Goal: Task Accomplishment & Management: Use online tool/utility

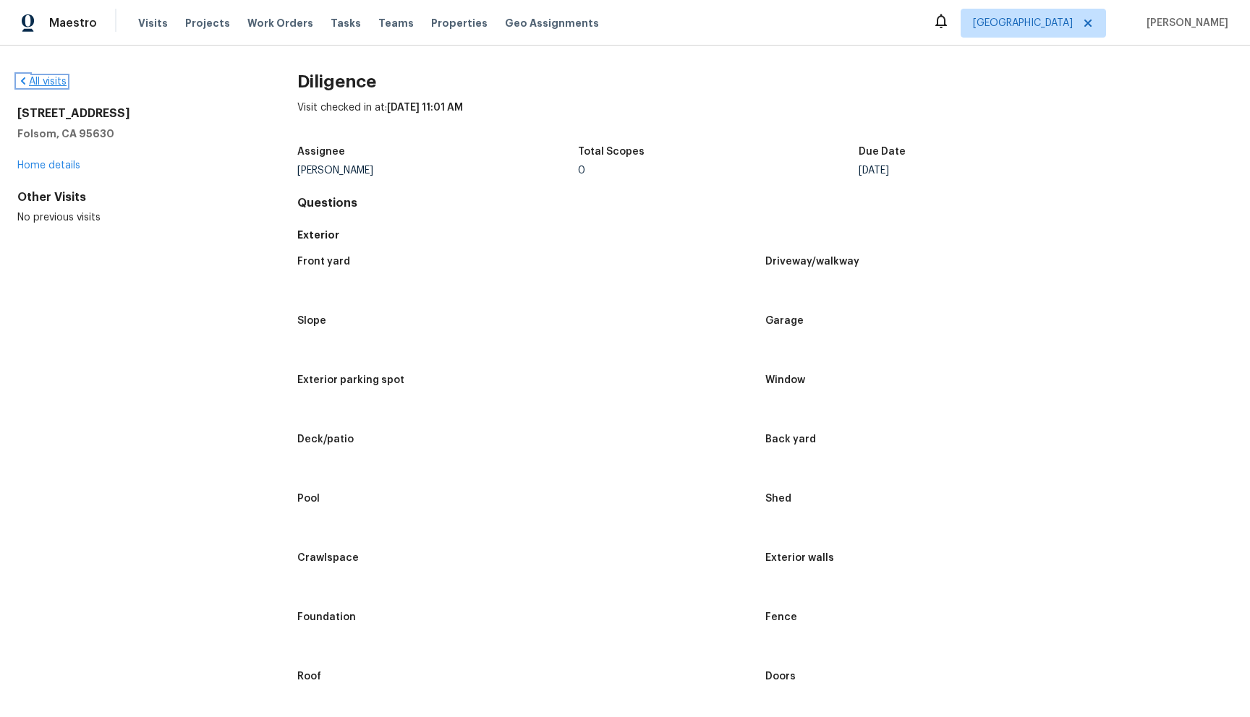
click at [56, 82] on link "All visits" at bounding box center [41, 82] width 49 height 10
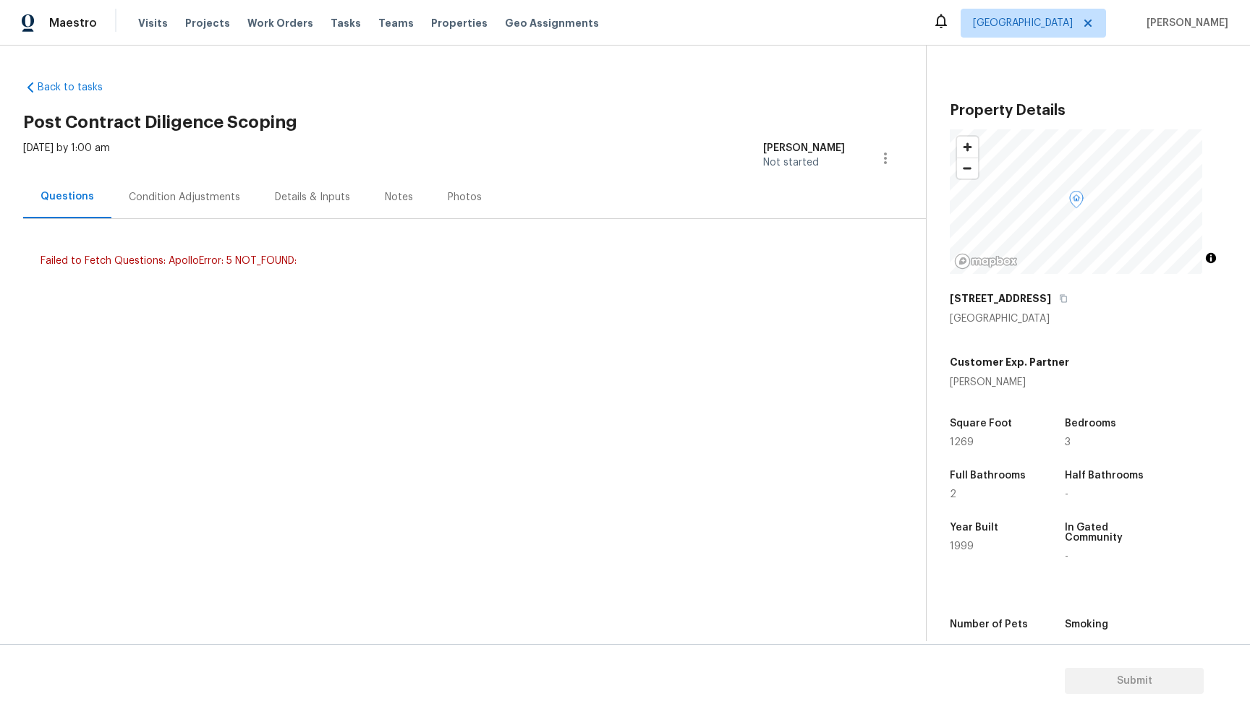
click at [198, 198] on div "Condition Adjustments" at bounding box center [184, 197] width 111 height 14
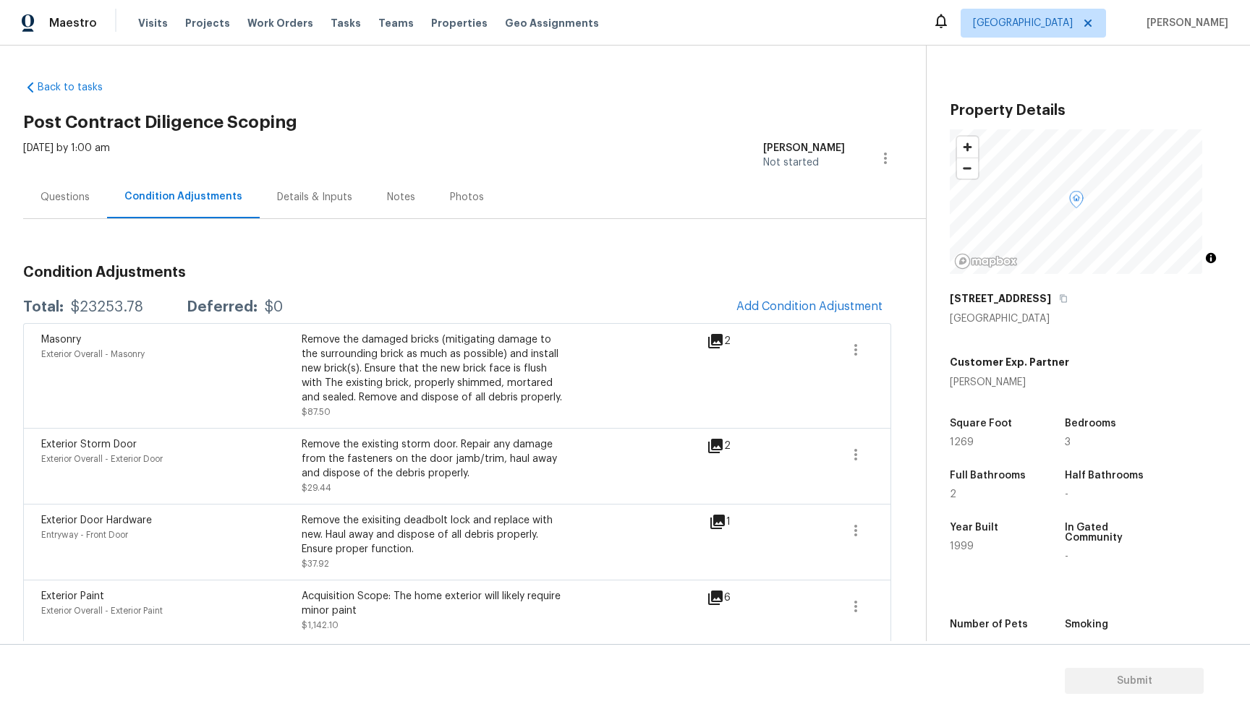
click at [316, 201] on div "Details & Inputs" at bounding box center [314, 197] width 75 height 14
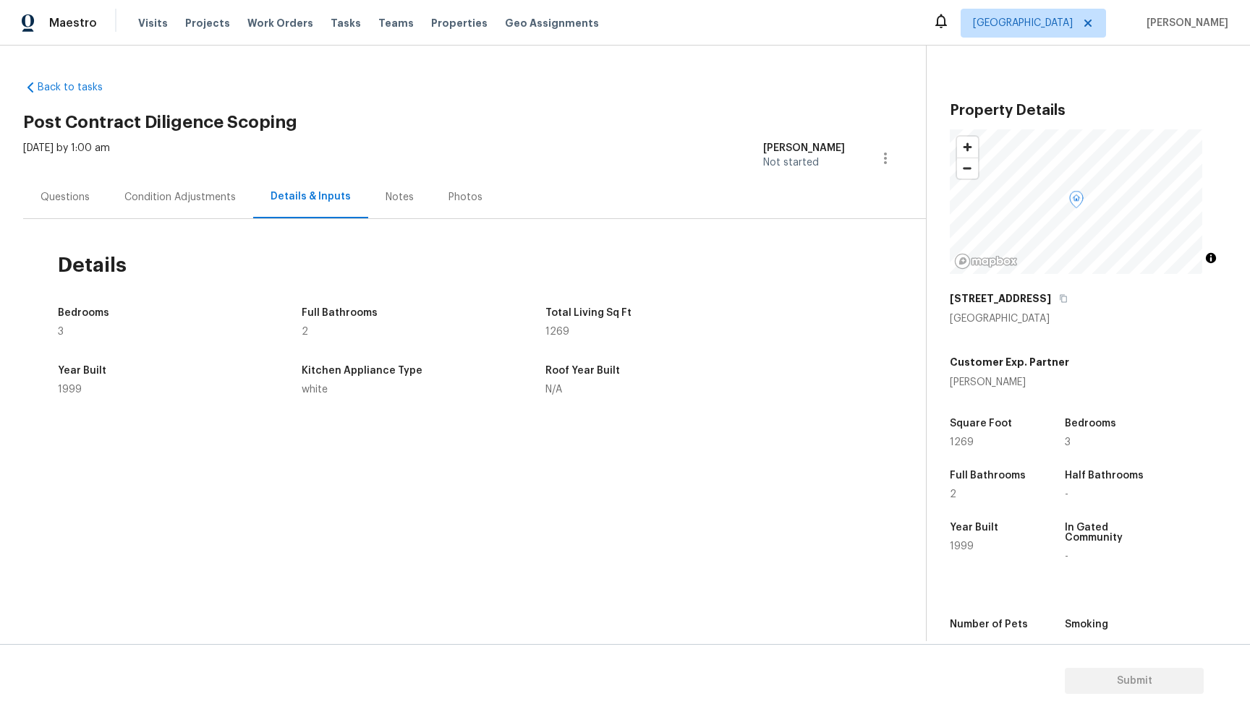
click at [386, 194] on div "Notes" at bounding box center [400, 197] width 28 height 14
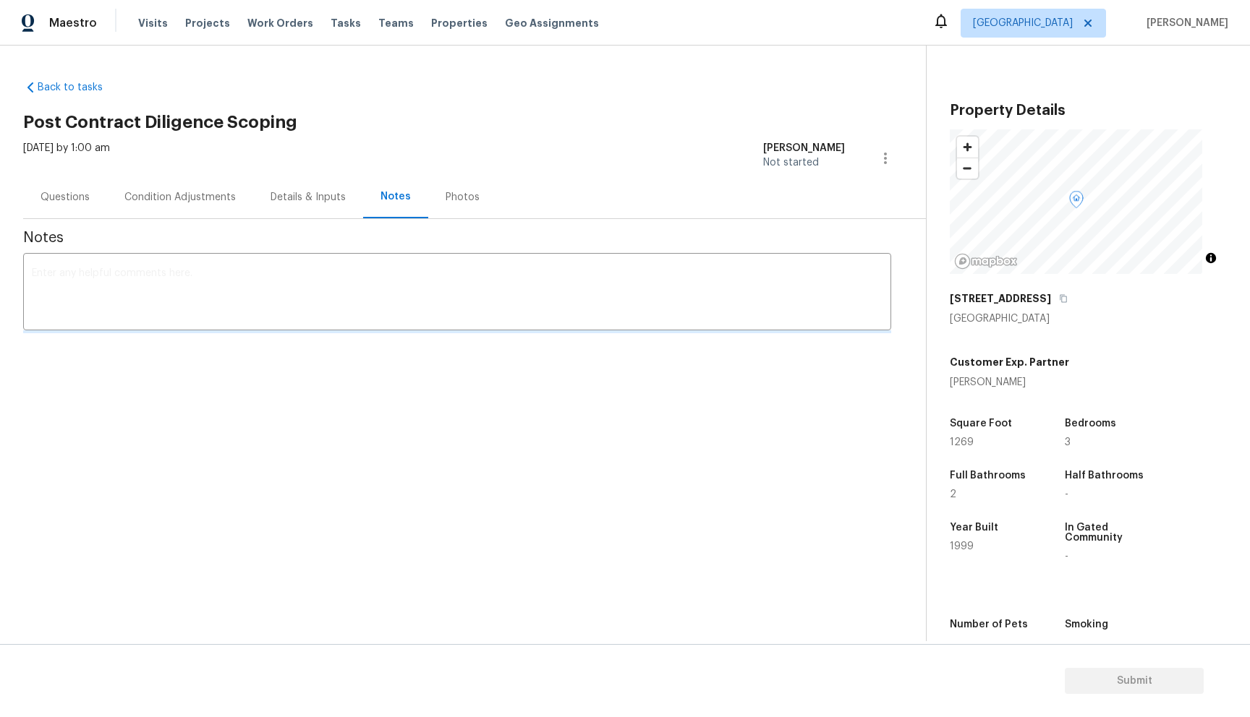
click at [211, 198] on div "Condition Adjustments" at bounding box center [179, 197] width 111 height 14
